Goal: Navigation & Orientation: Find specific page/section

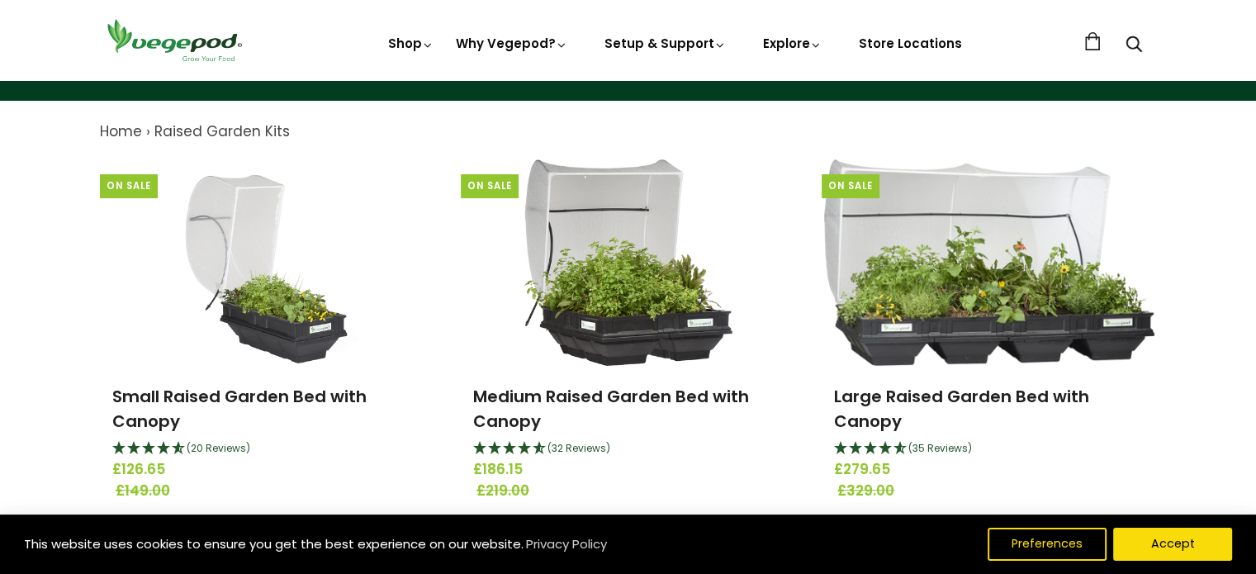
scroll to position [161, 0]
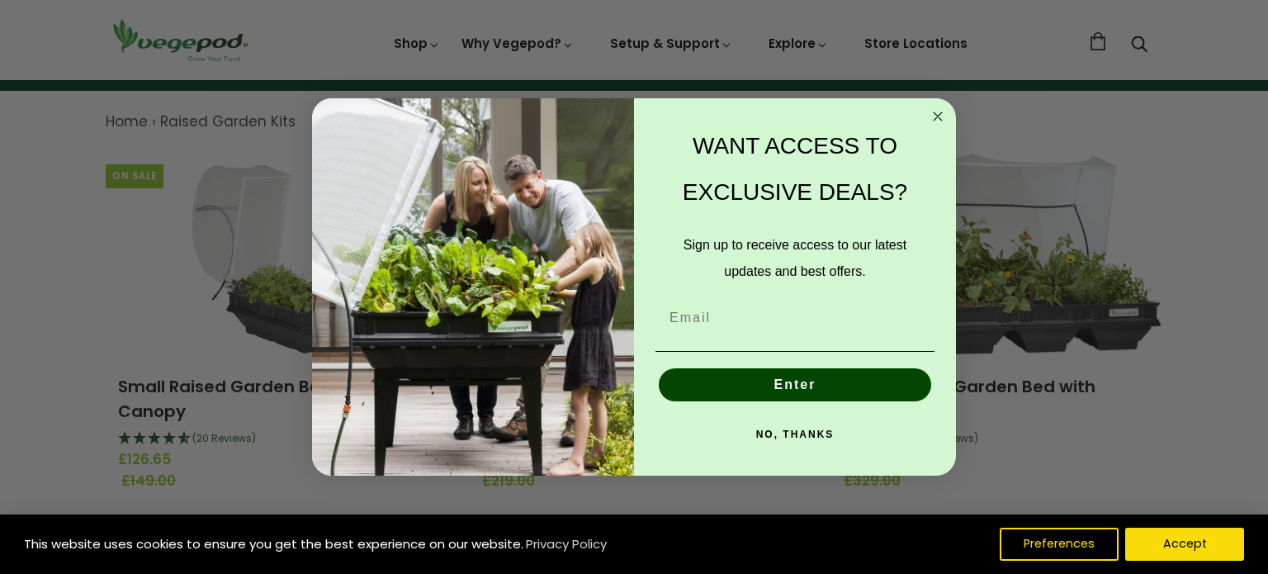
drag, startPoint x: 1265, startPoint y: 120, endPoint x: 1263, endPoint y: 173, distance: 52.9
click at [934, 113] on circle "Close dialog" at bounding box center [938, 116] width 19 height 19
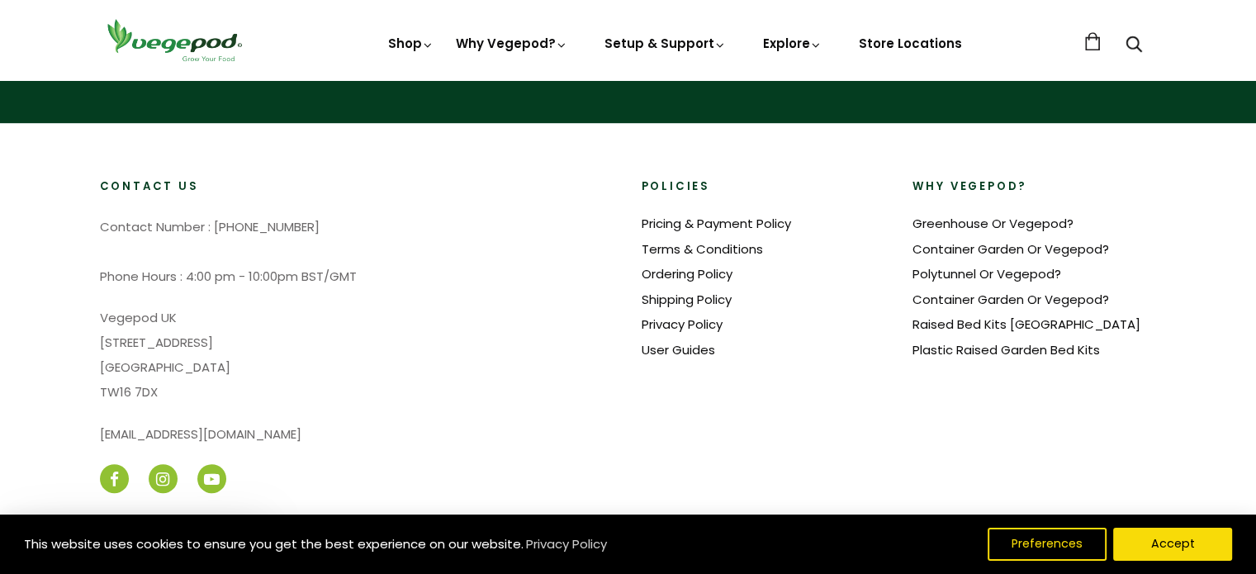
scroll to position [1124, 0]
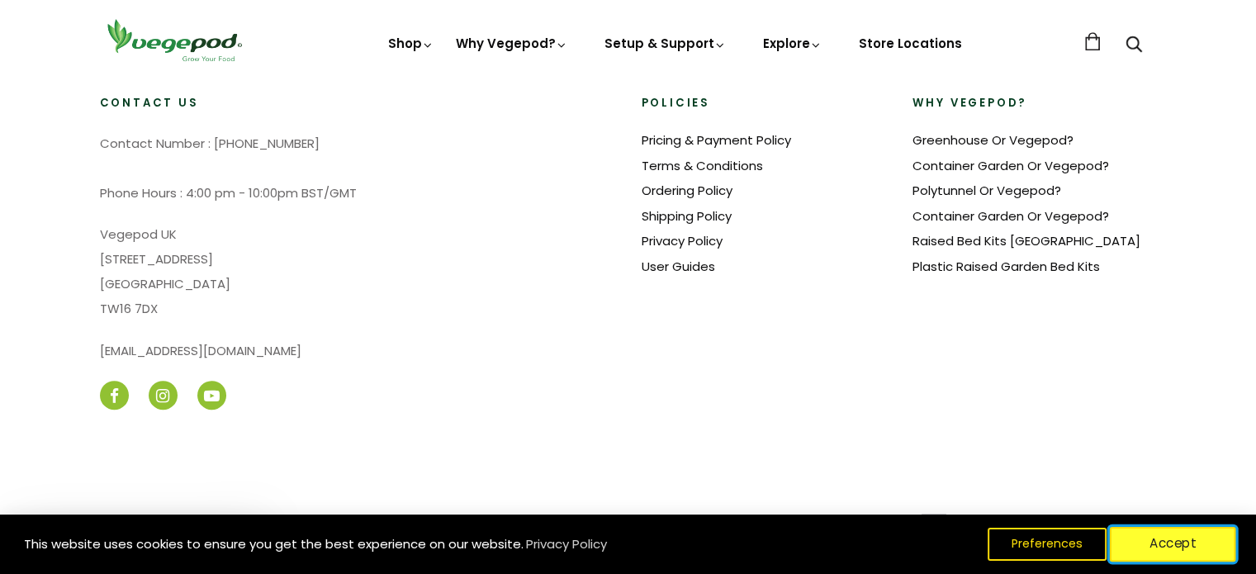
click at [1179, 544] on button "Accept" at bounding box center [1172, 544] width 126 height 35
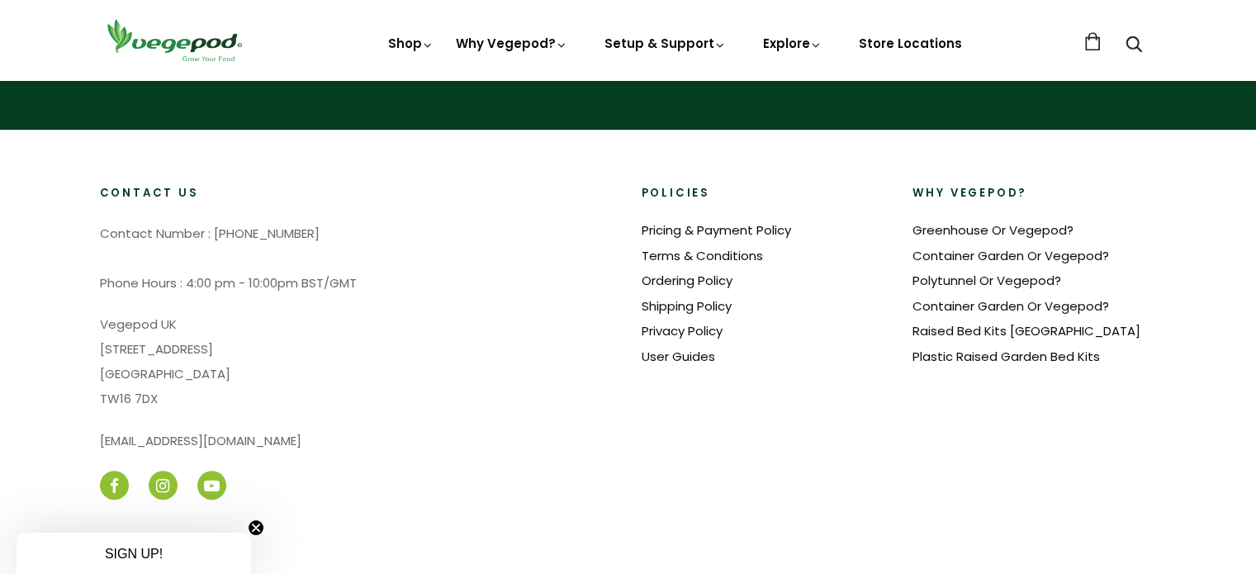
scroll to position [1025, 0]
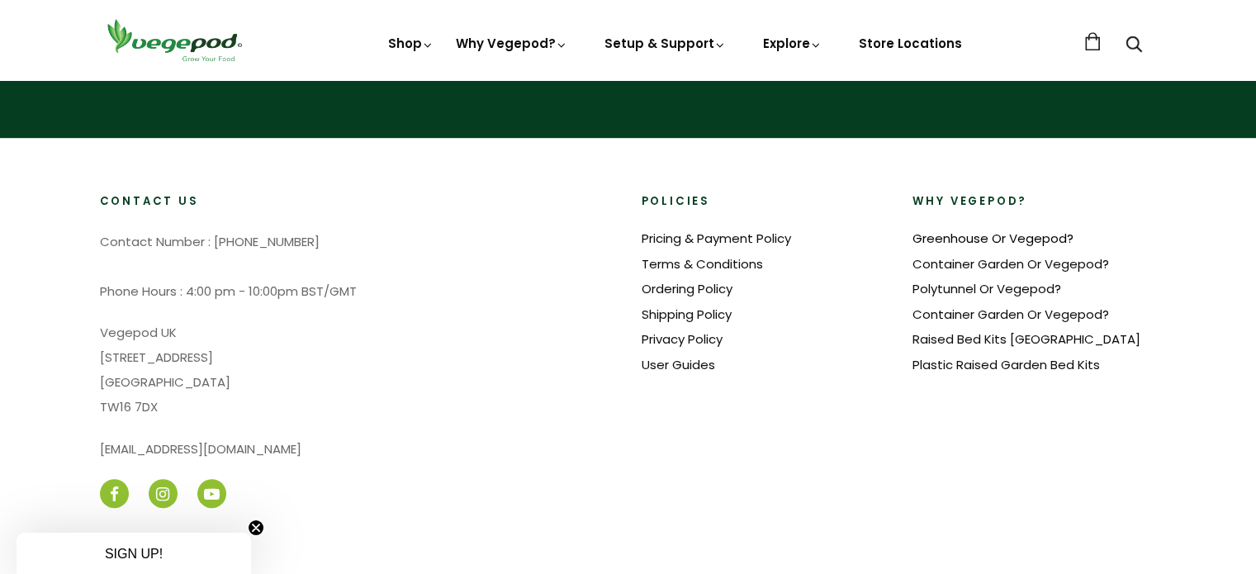
click at [931, 239] on link "Greenhouse Or Vegepod?" at bounding box center [992, 237] width 161 height 17
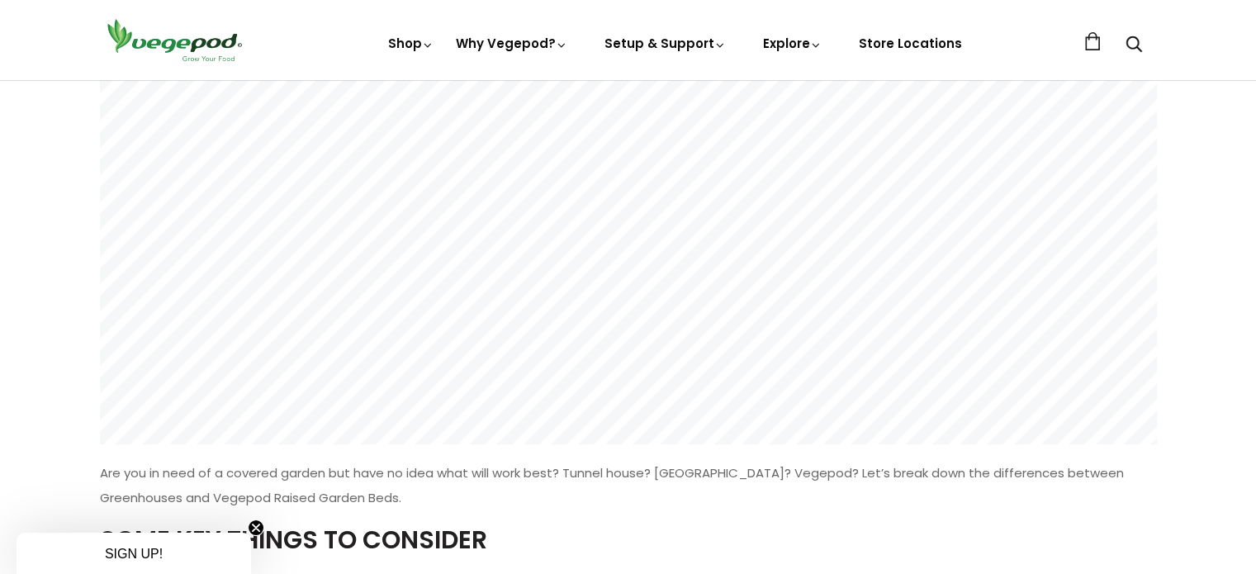
scroll to position [164, 0]
click at [885, 47] on link "Store Locations" at bounding box center [910, 43] width 103 height 17
click at [930, 37] on link "Store Locations" at bounding box center [910, 43] width 103 height 17
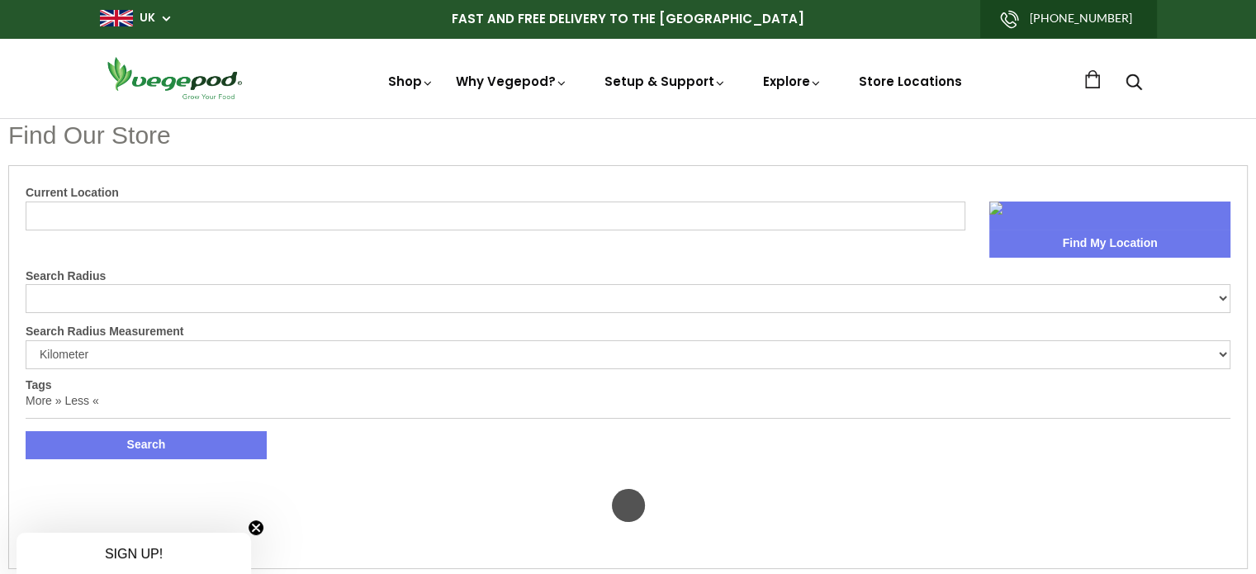
select select "m"
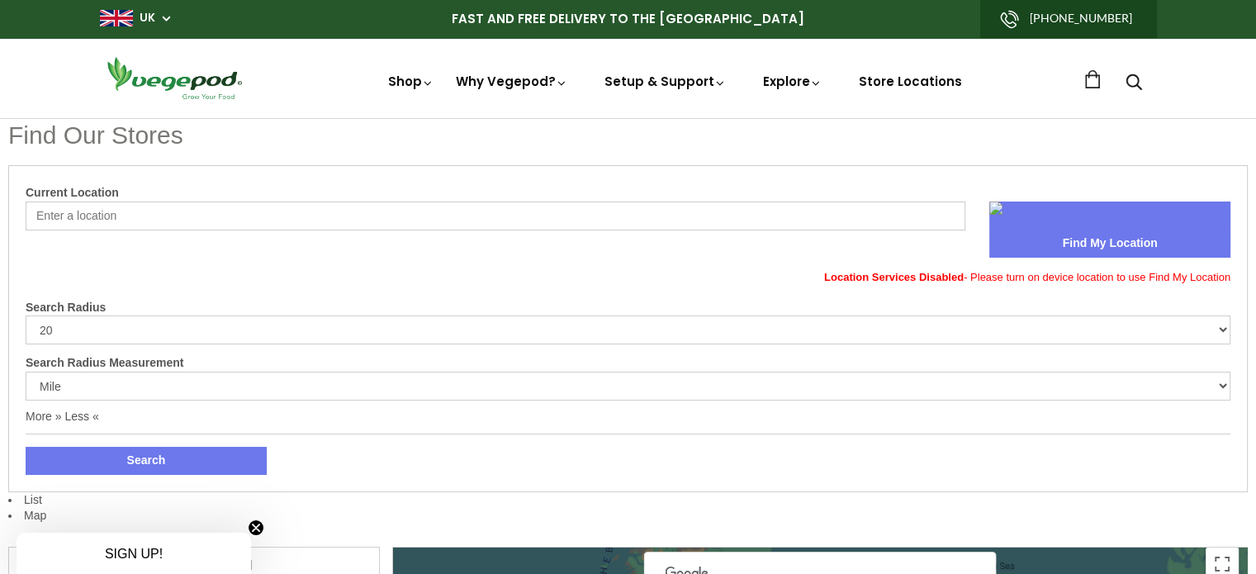
drag, startPoint x: 163, startPoint y: 201, endPoint x: 162, endPoint y: 220, distance: 19.8
click at [162, 220] on div "Current Location Find My Location Location Services Disabled - Please turn on d…" at bounding box center [628, 237] width 1204 height 104
click at [162, 220] on input "Current Location" at bounding box center [495, 215] width 939 height 29
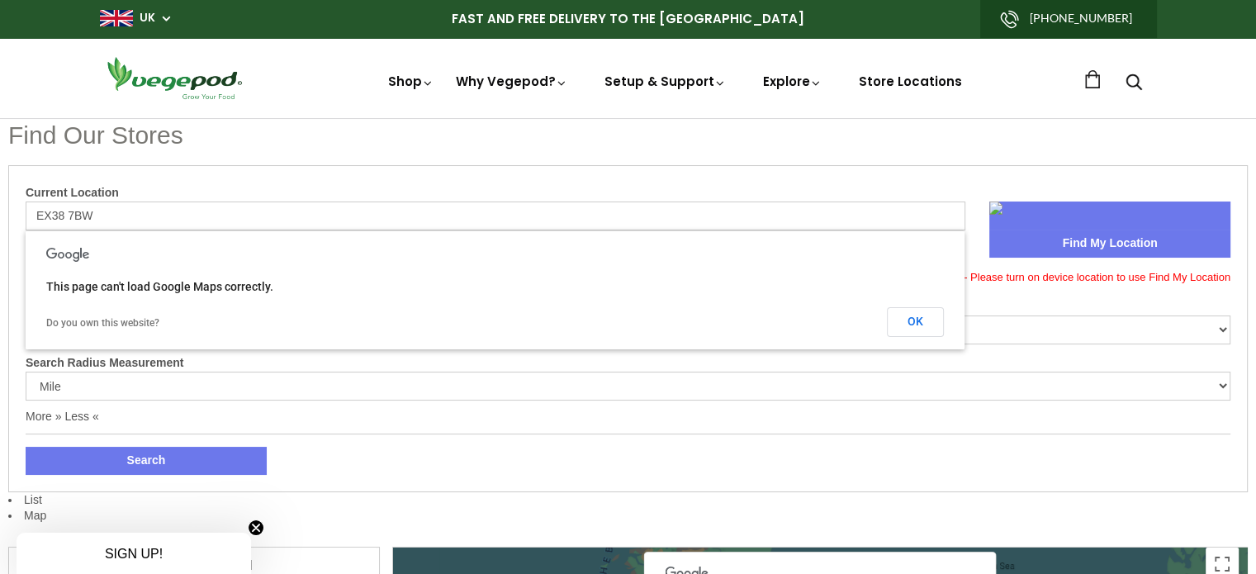
click at [26, 447] on button "Search" at bounding box center [146, 461] width 241 height 28
drag, startPoint x: 102, startPoint y: 214, endPoint x: 36, endPoint y: 206, distance: 65.7
click at [36, 206] on input "EX38 7BW" at bounding box center [495, 215] width 939 height 29
click at [26, 447] on button "Search" at bounding box center [146, 461] width 241 height 28
click at [60, 216] on input "Torrington" at bounding box center [495, 215] width 939 height 29
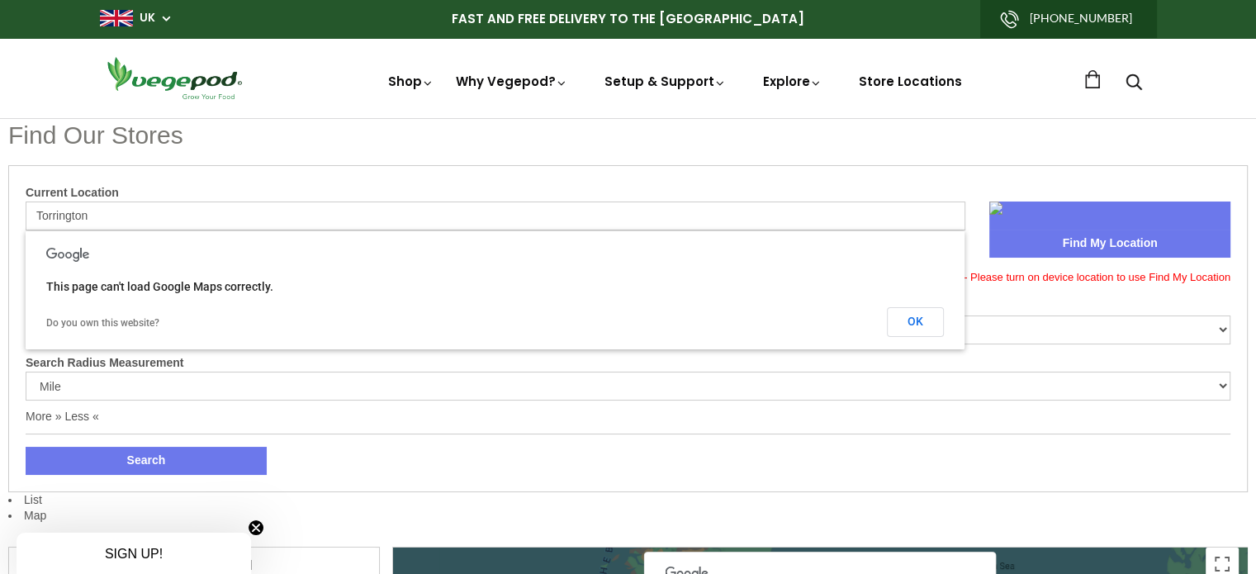
click at [60, 216] on input "Torrington" at bounding box center [495, 215] width 939 height 29
type input "Bideford"
click at [26, 447] on button "Search" at bounding box center [146, 461] width 241 height 28
click at [1102, 239] on button "Find My Location" at bounding box center [1109, 243] width 241 height 28
click at [104, 211] on input "Bideford" at bounding box center [495, 215] width 939 height 29
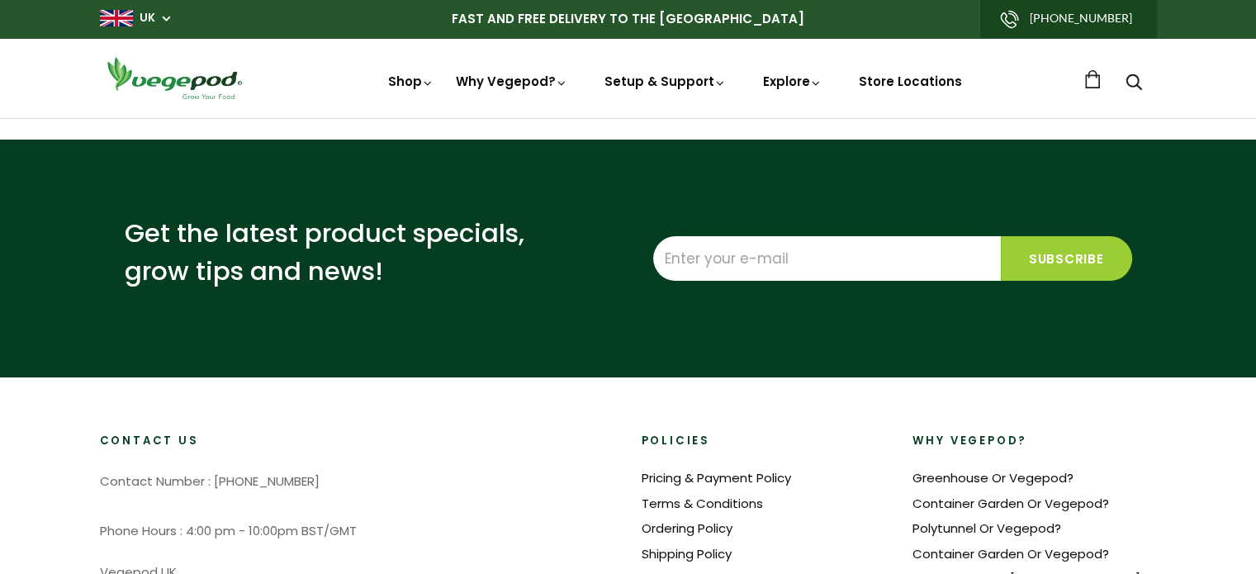
select select "m"
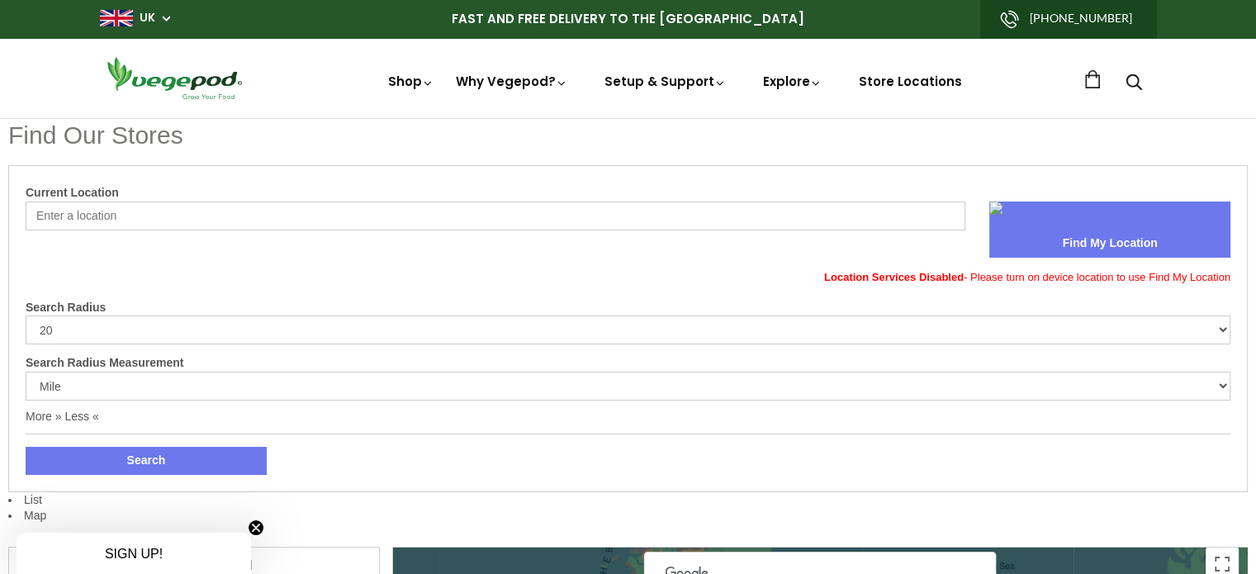
click at [131, 212] on input "Current Location" at bounding box center [495, 215] width 939 height 29
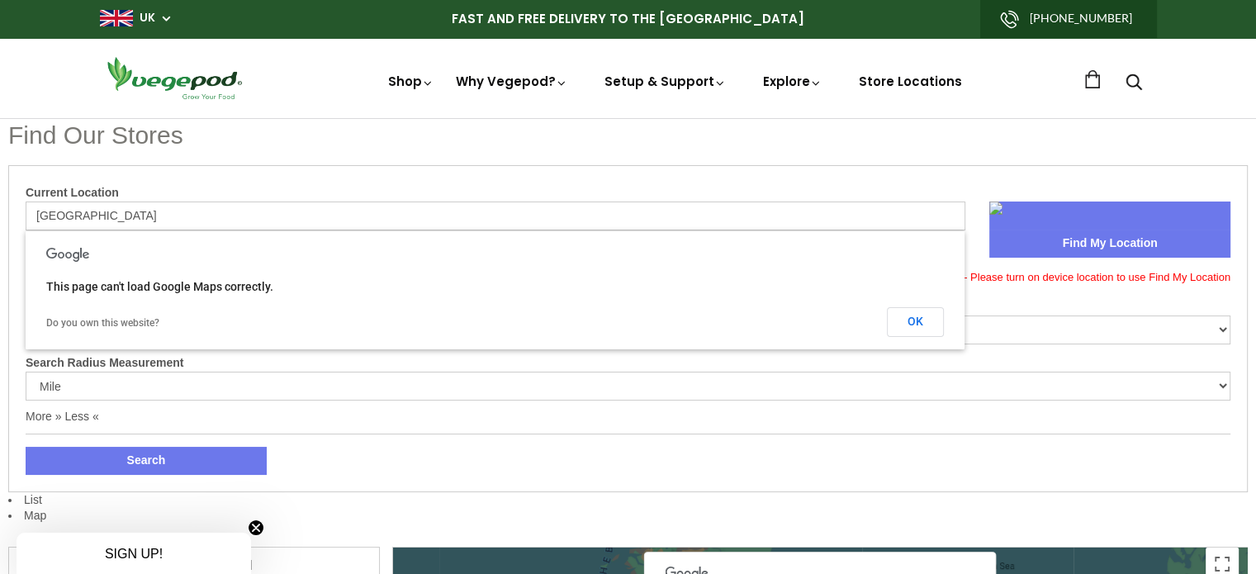
type input "Exeter"
click at [26, 447] on button "Search" at bounding box center [146, 461] width 241 height 28
click at [1080, 243] on button "Find My Location" at bounding box center [1109, 243] width 241 height 28
